Goal: Information Seeking & Learning: Learn about a topic

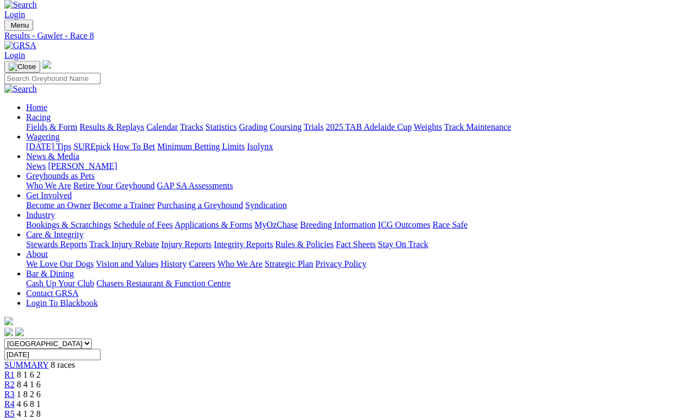
scroll to position [28, 0]
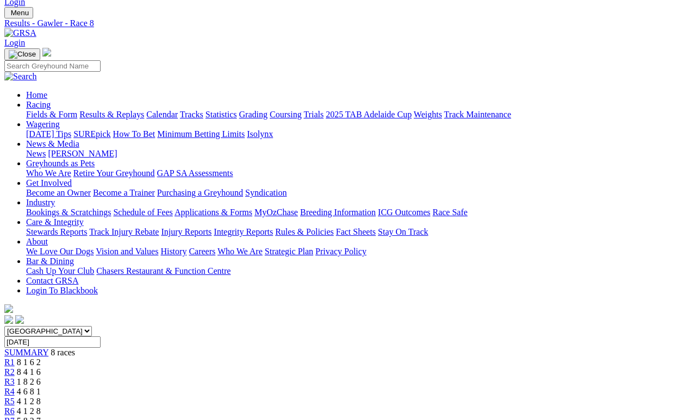
click at [41, 407] on span "4 1 2 8" at bounding box center [29, 411] width 24 height 9
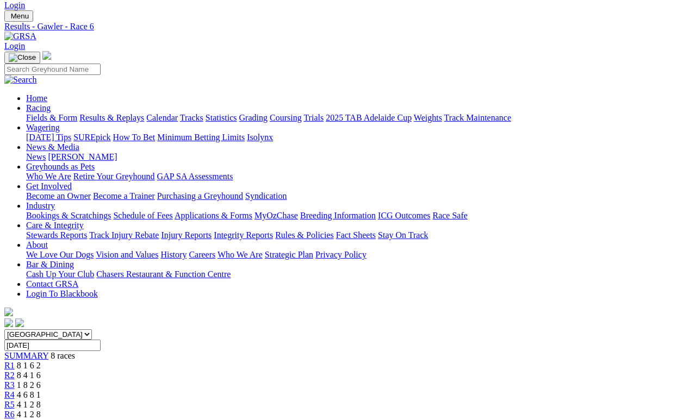
scroll to position [26, 0]
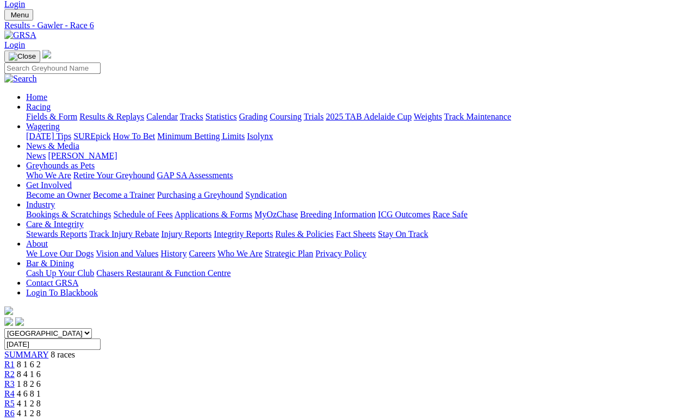
click at [15, 387] on link "R5" at bounding box center [9, 403] width 10 height 9
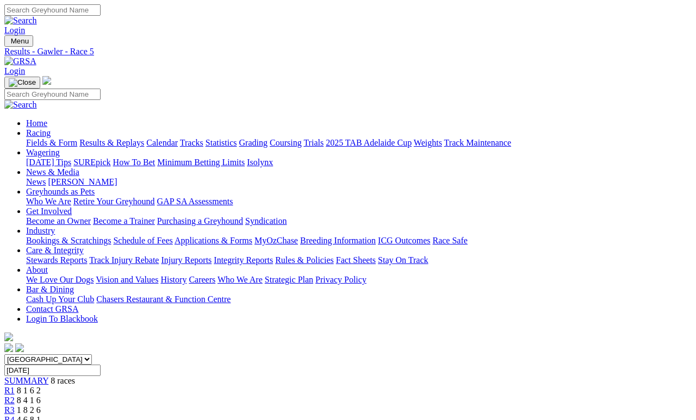
scroll to position [5, 0]
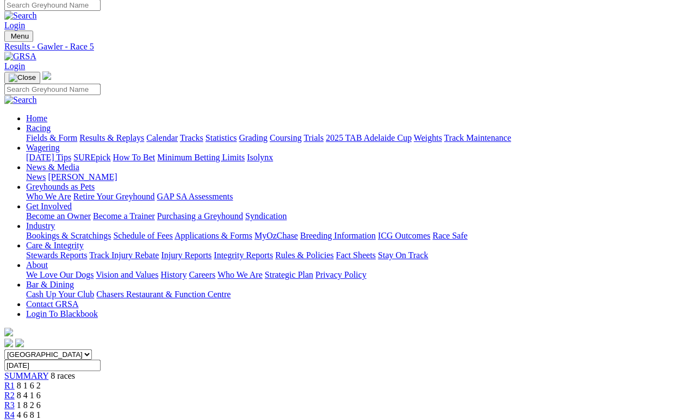
click at [41, 411] on span "4 6 8 1" at bounding box center [29, 415] width 24 height 9
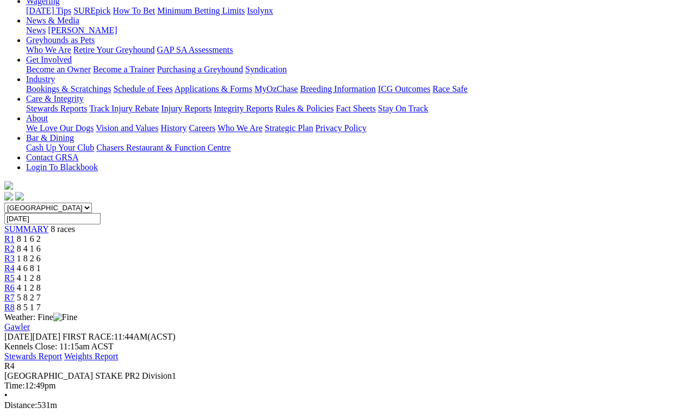
scroll to position [158, 0]
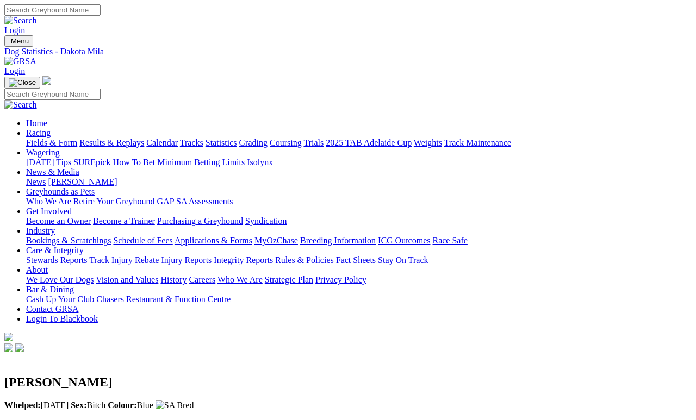
click at [58, 138] on link "Fields & Form" at bounding box center [51, 142] width 51 height 9
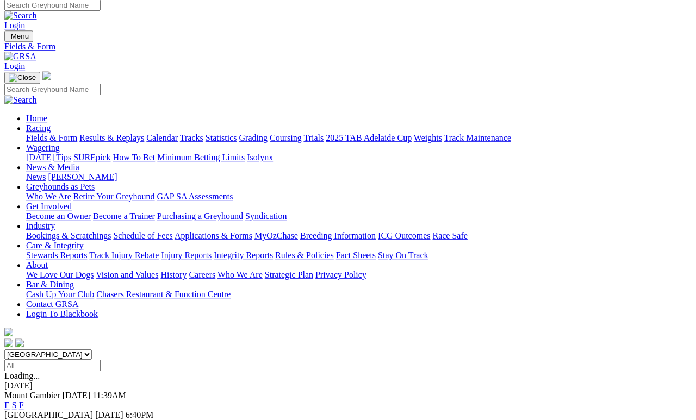
scroll to position [5, 0]
click at [24, 420] on link "F" at bounding box center [21, 424] width 5 height 9
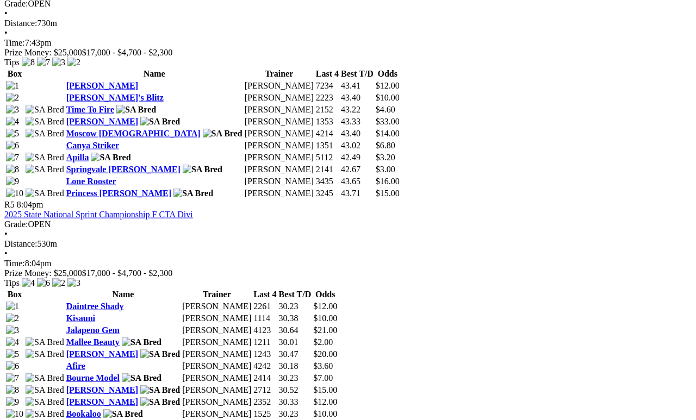
scroll to position [1127, 0]
